Goal: Find specific page/section: Find specific page/section

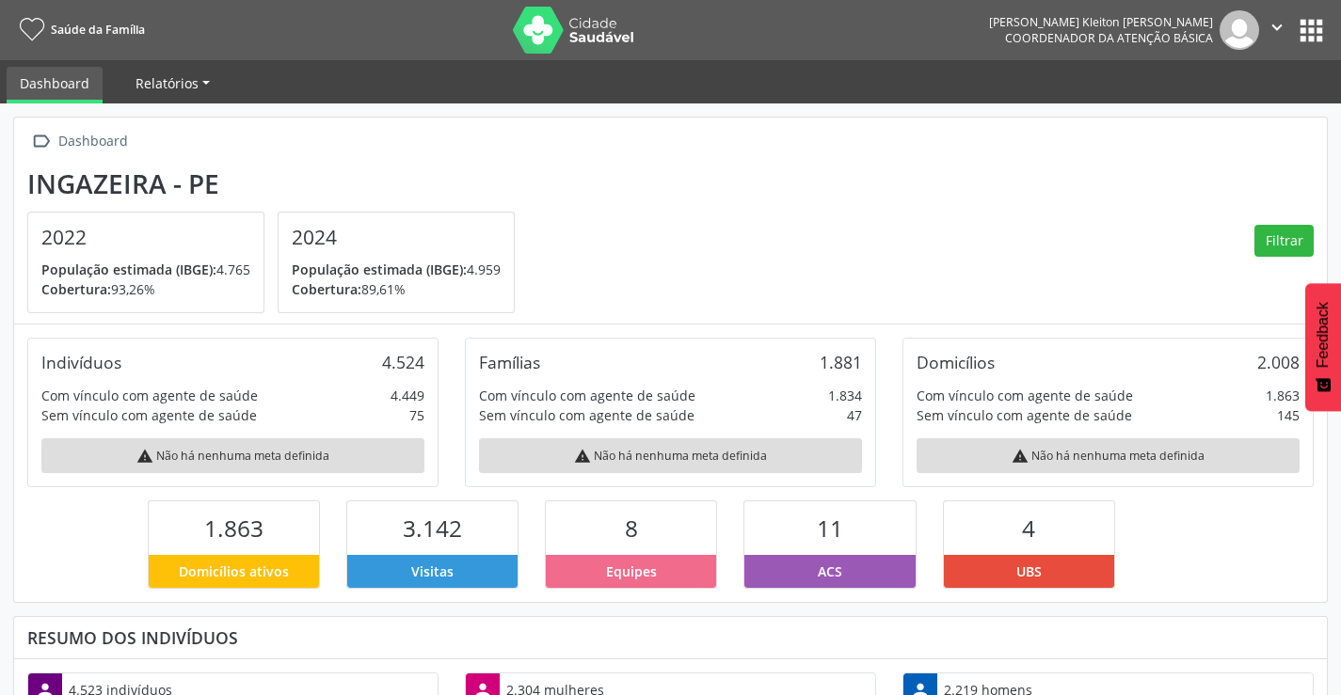
click at [155, 84] on span "Relatórios" at bounding box center [166, 83] width 63 height 18
click at [1273, 24] on icon "" at bounding box center [1276, 27] width 21 height 21
click at [103, 368] on div "Indivíduos" at bounding box center [81, 362] width 80 height 21
click at [193, 460] on div "warning Não há nenhuma meta definida" at bounding box center [232, 455] width 383 height 35
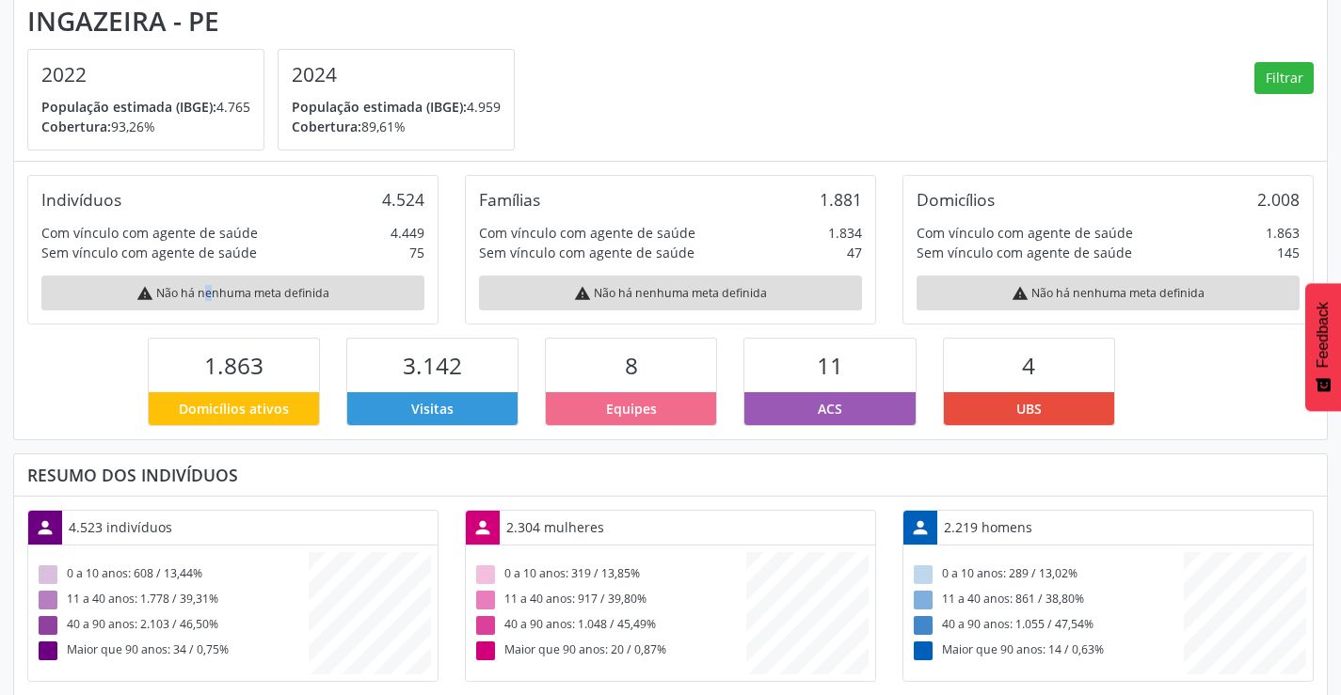
scroll to position [129, 0]
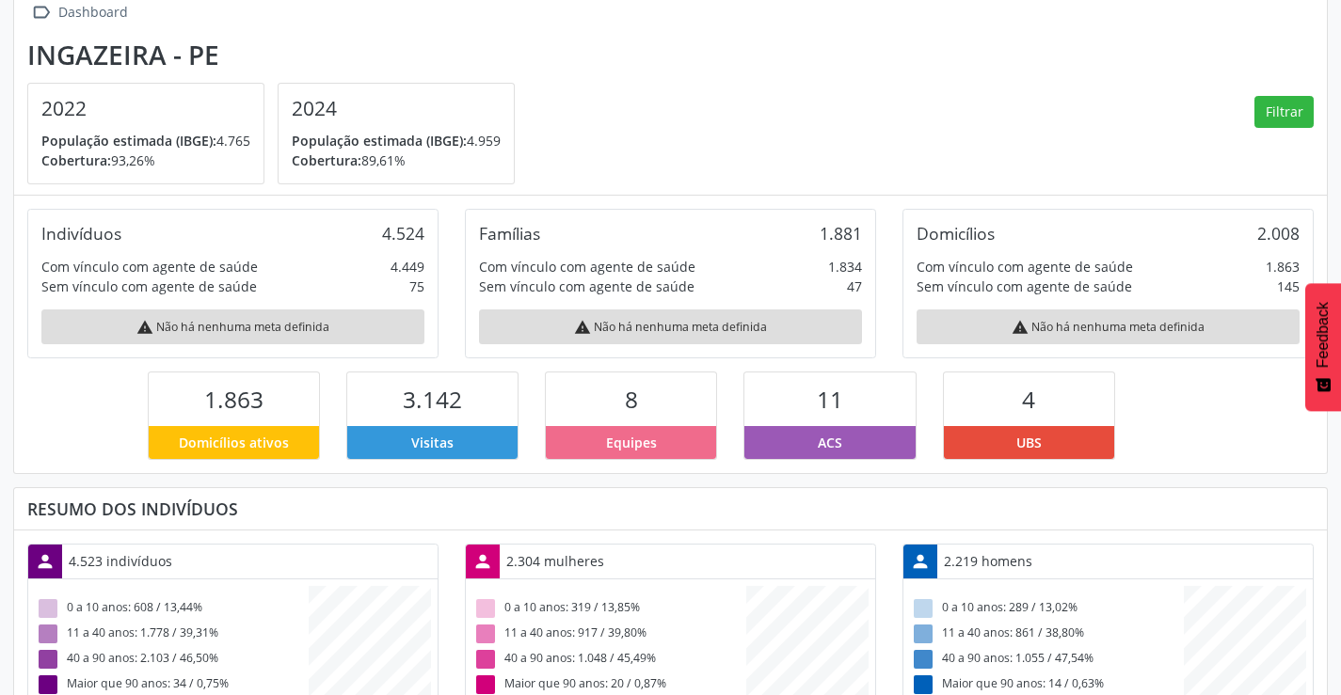
click at [229, 404] on span "1.863" at bounding box center [233, 399] width 59 height 31
click at [242, 440] on span "Domicílios ativos" at bounding box center [234, 443] width 110 height 20
click at [431, 433] on span "Visitas" at bounding box center [432, 443] width 42 height 20
drag, startPoint x: 641, startPoint y: 449, endPoint x: 698, endPoint y: 435, distance: 59.1
click at [644, 446] on span "Equipes" at bounding box center [631, 443] width 51 height 20
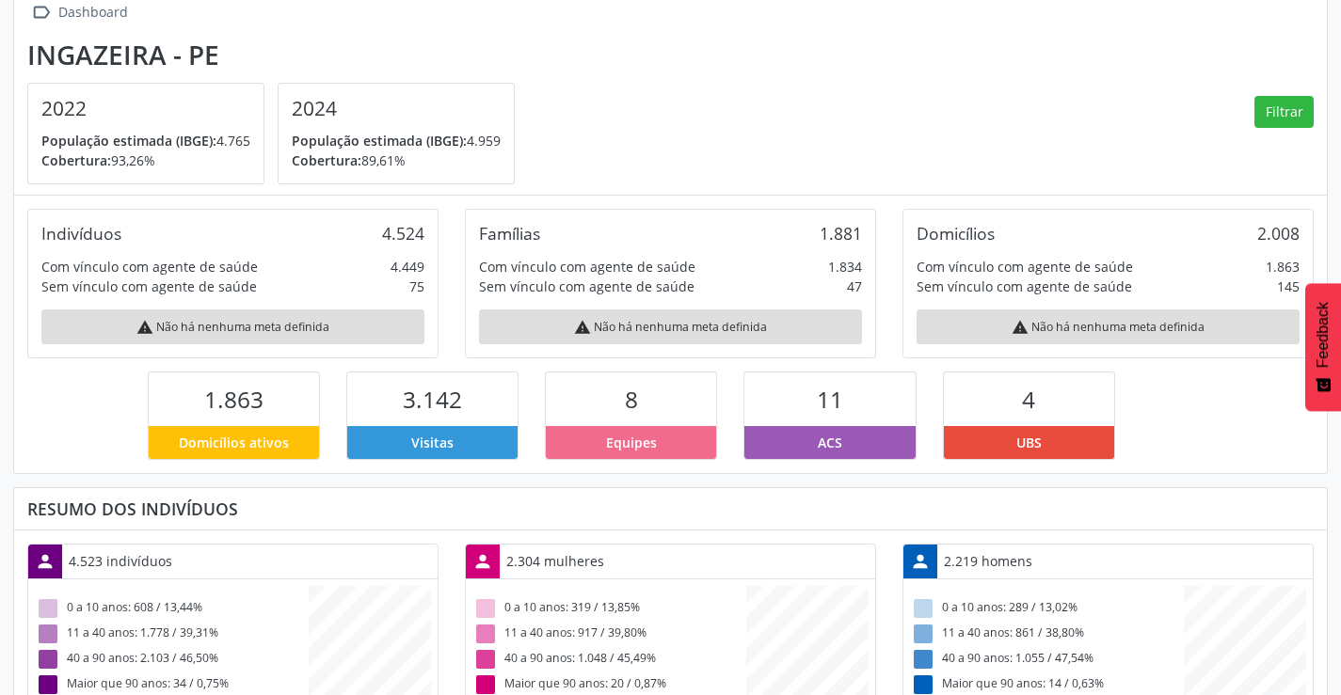
drag, startPoint x: 844, startPoint y: 438, endPoint x: 956, endPoint y: 453, distance: 113.0
click at [854, 443] on div "ACS" at bounding box center [829, 442] width 170 height 33
drag, startPoint x: 1075, startPoint y: 453, endPoint x: 1046, endPoint y: 454, distance: 28.2
click at [1063, 454] on div "UBS" at bounding box center [1029, 442] width 170 height 33
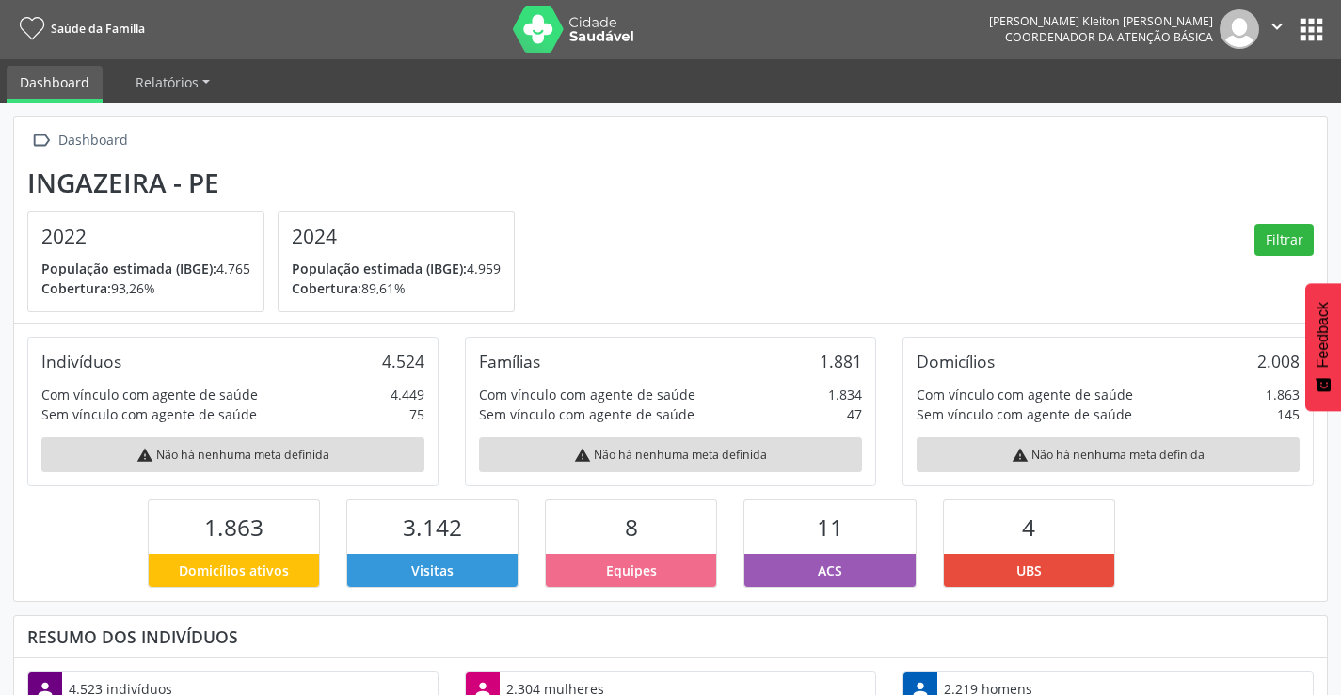
scroll to position [0, 0]
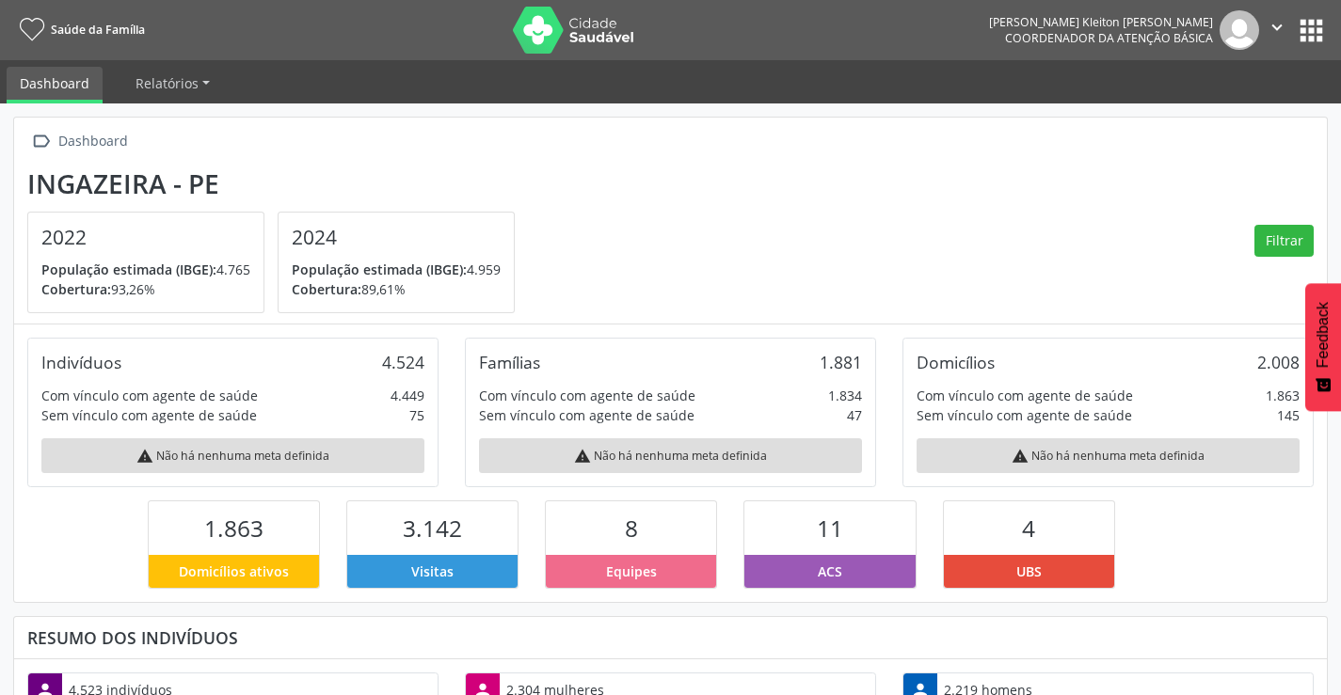
click at [1313, 36] on button "apps" at bounding box center [1311, 30] width 33 height 33
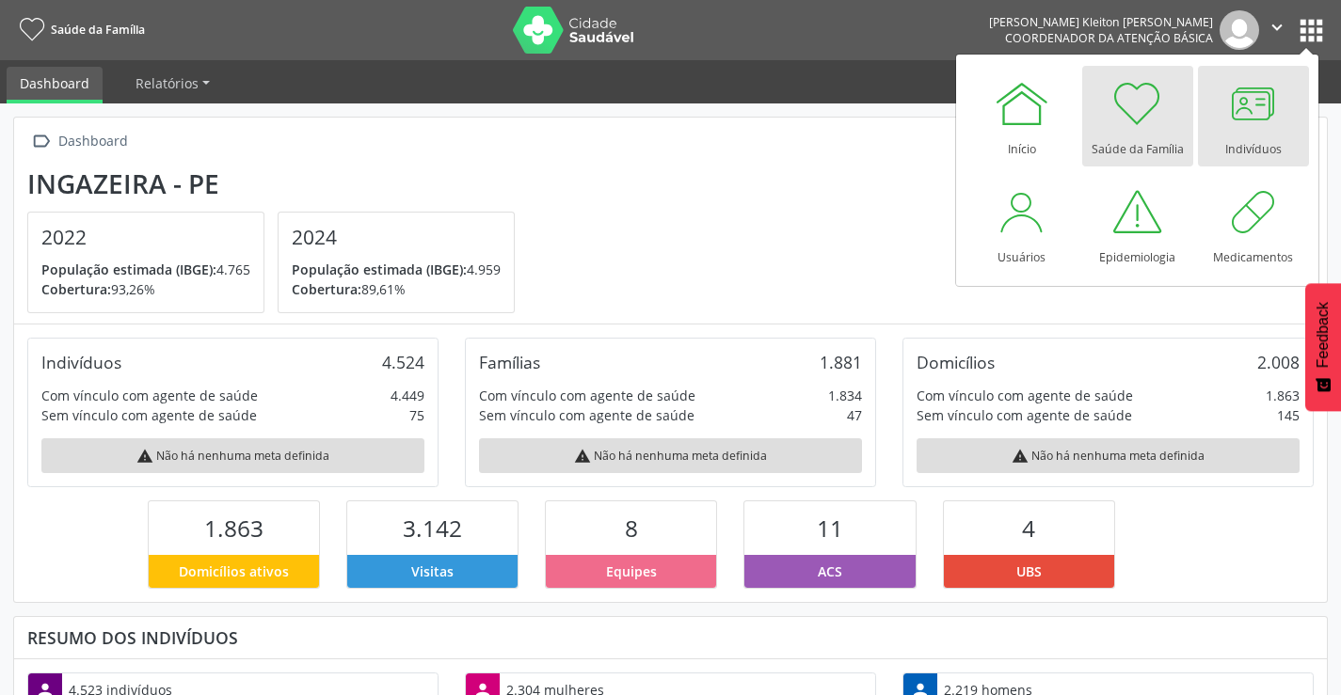
click at [1270, 95] on div at bounding box center [1253, 103] width 56 height 56
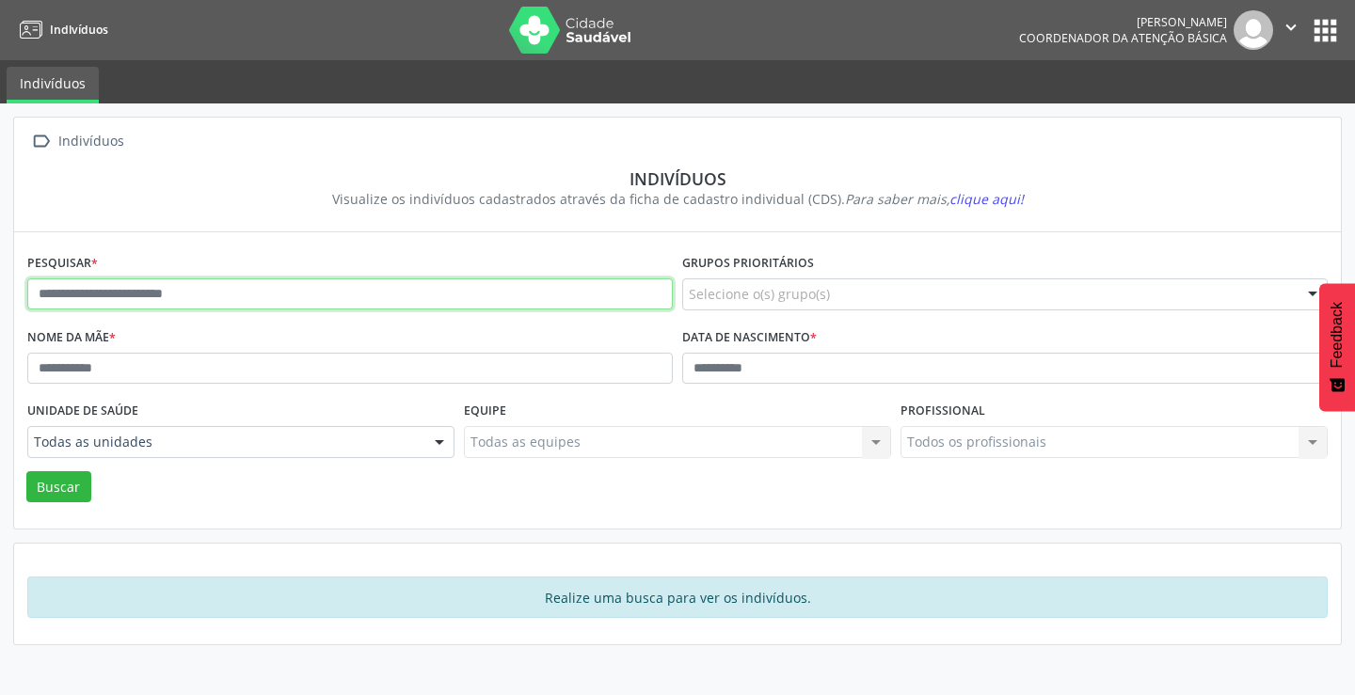
click at [139, 290] on input "text" at bounding box center [349, 295] width 645 height 32
type input "**********"
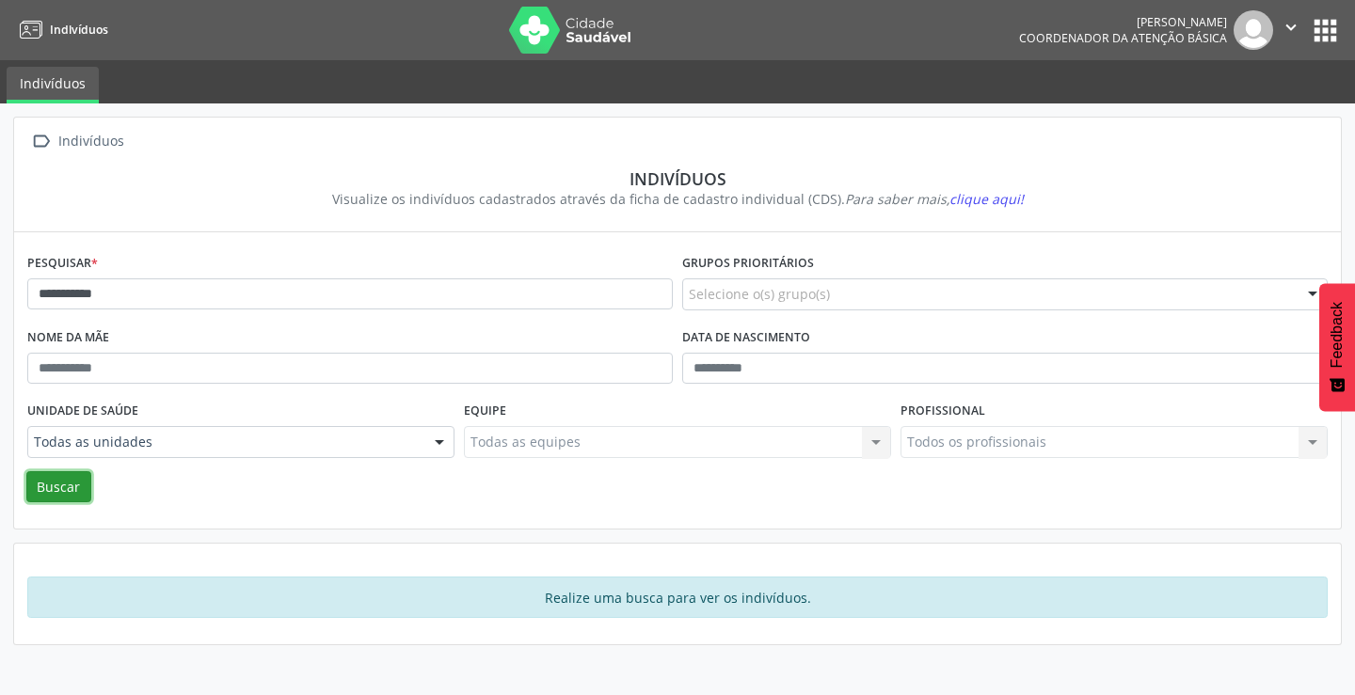
click at [54, 486] on button "Buscar" at bounding box center [58, 487] width 65 height 32
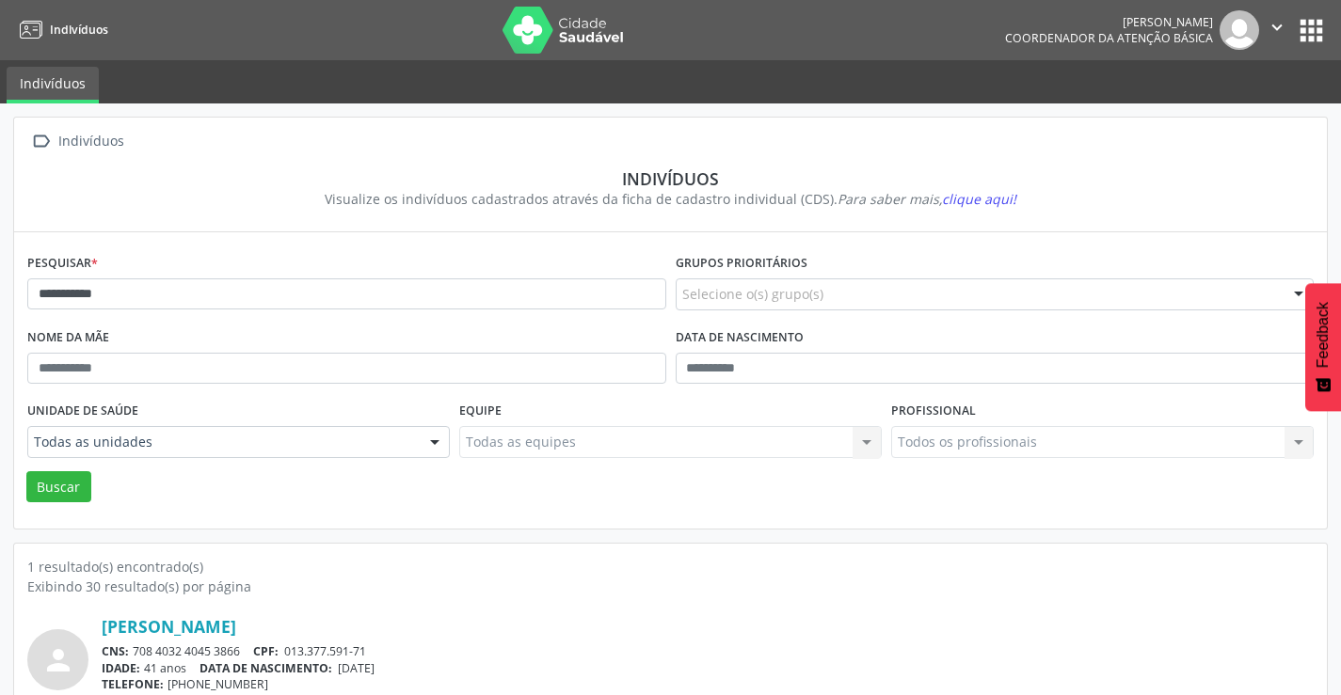
scroll to position [72, 0]
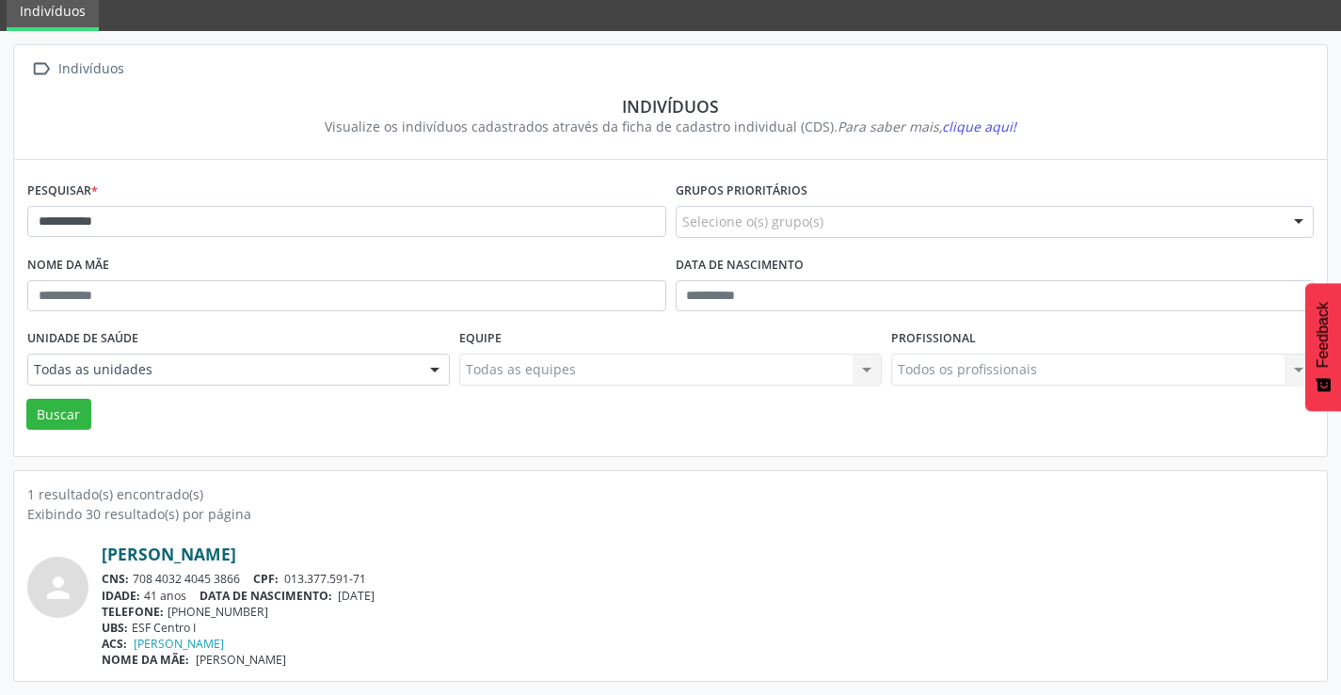
click at [236, 555] on link "[PERSON_NAME]" at bounding box center [169, 554] width 135 height 21
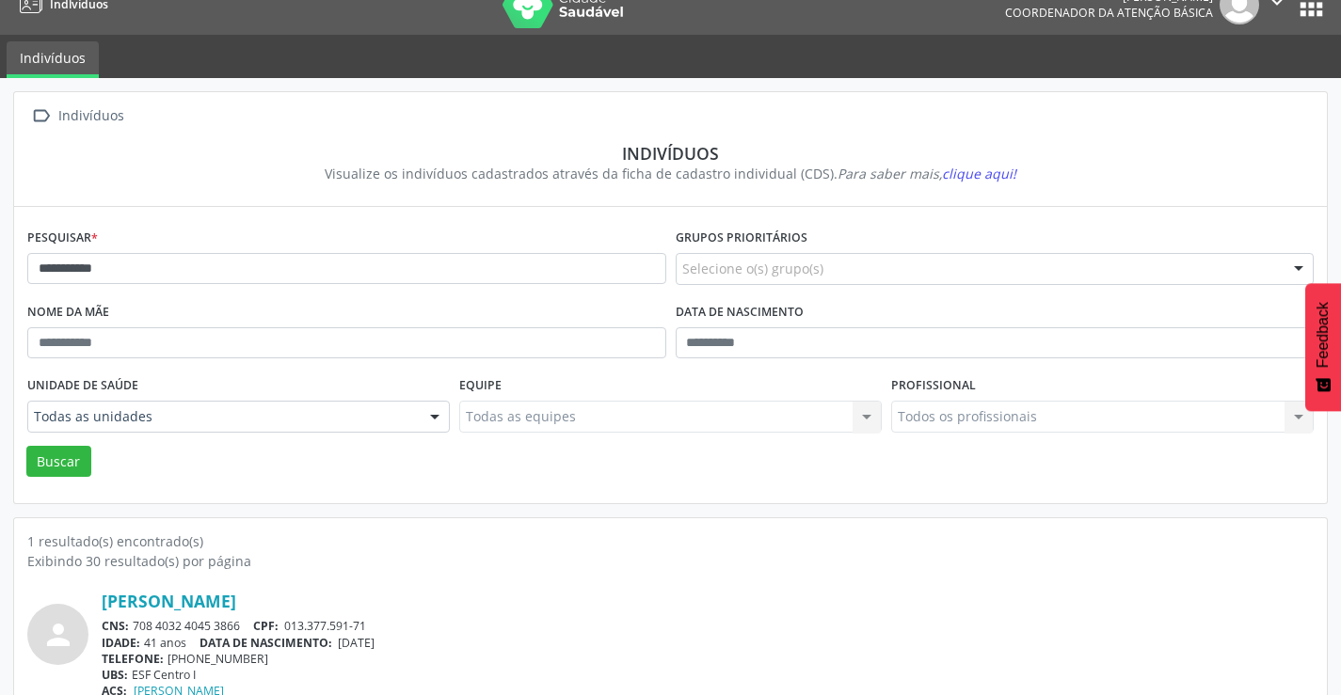
scroll to position [0, 0]
